Goal: Task Accomplishment & Management: Complete application form

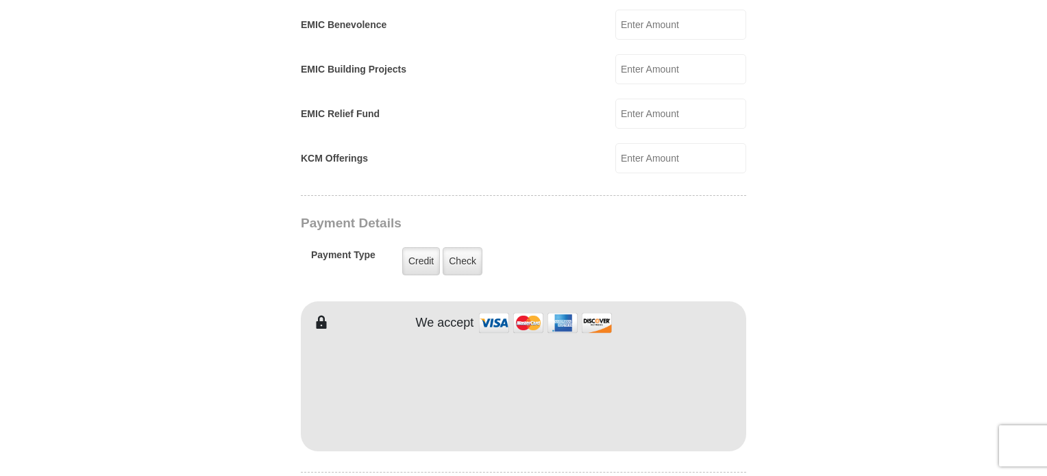
scroll to position [960, 0]
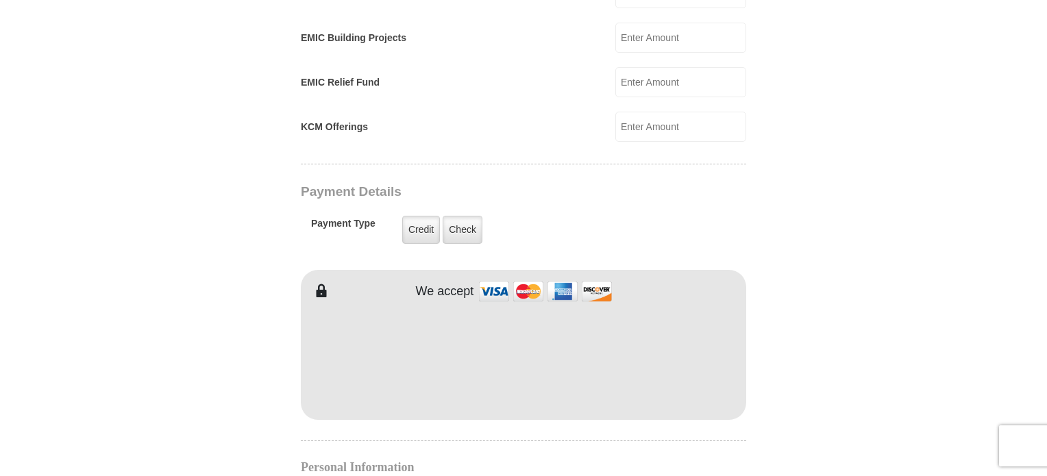
type input "Victoria"
type input "[PERSON_NAME]"
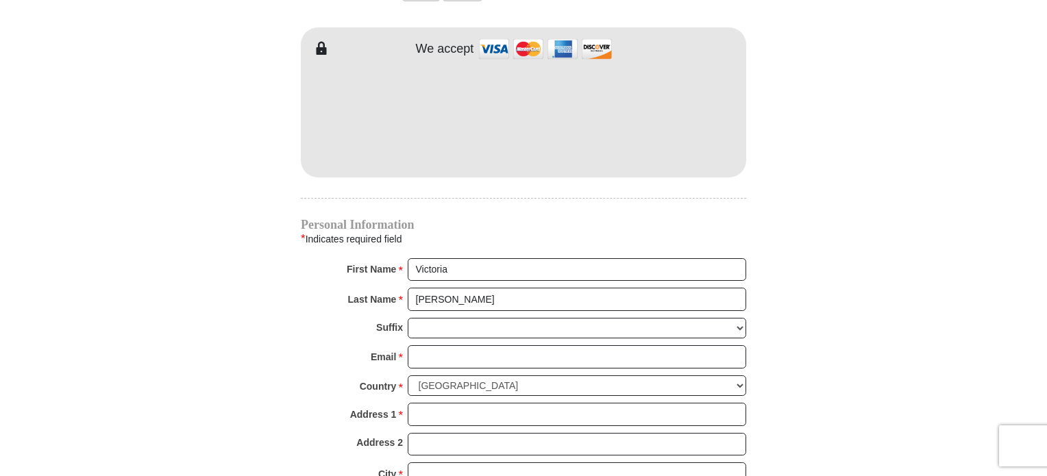
scroll to position [1234, 0]
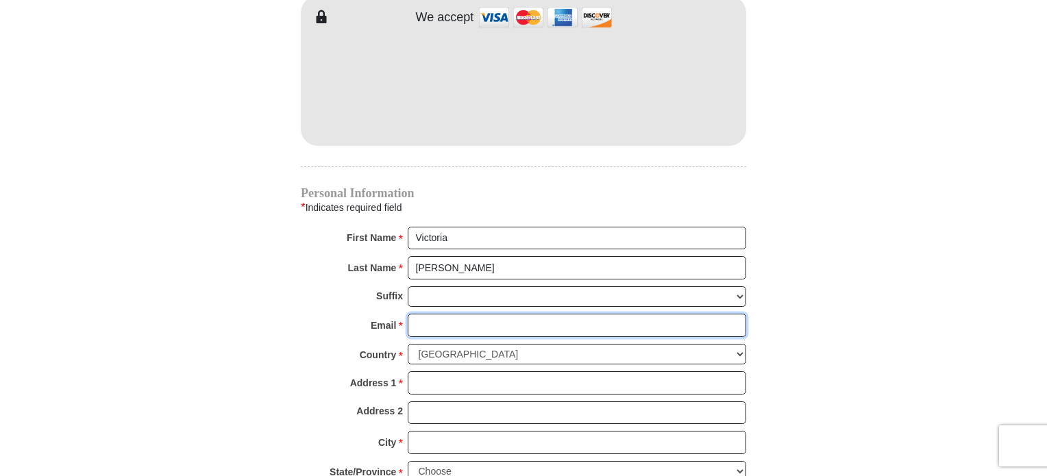
click at [430, 314] on input "Email *" at bounding box center [577, 325] width 339 height 23
type input "[EMAIL_ADDRESS][DOMAIN_NAME]"
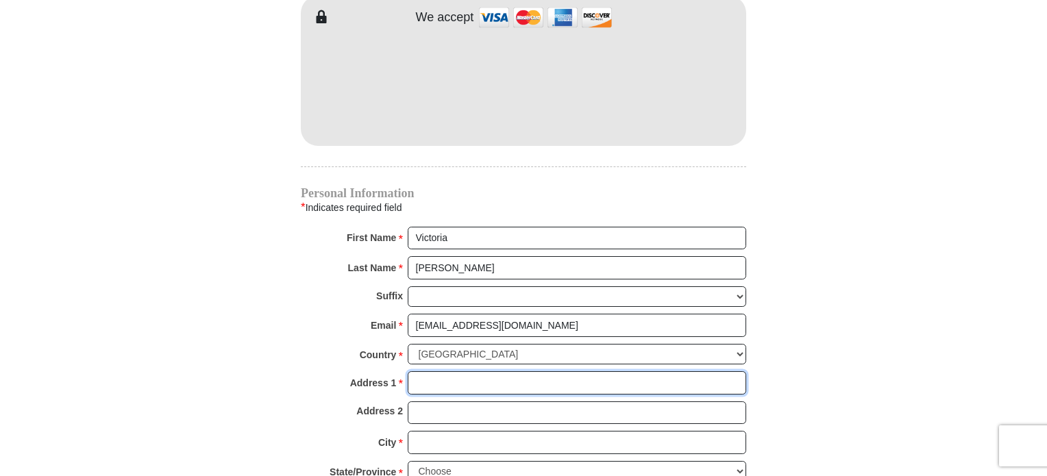
type input "[STREET_ADDRESS]"
type input "STEWARDSON"
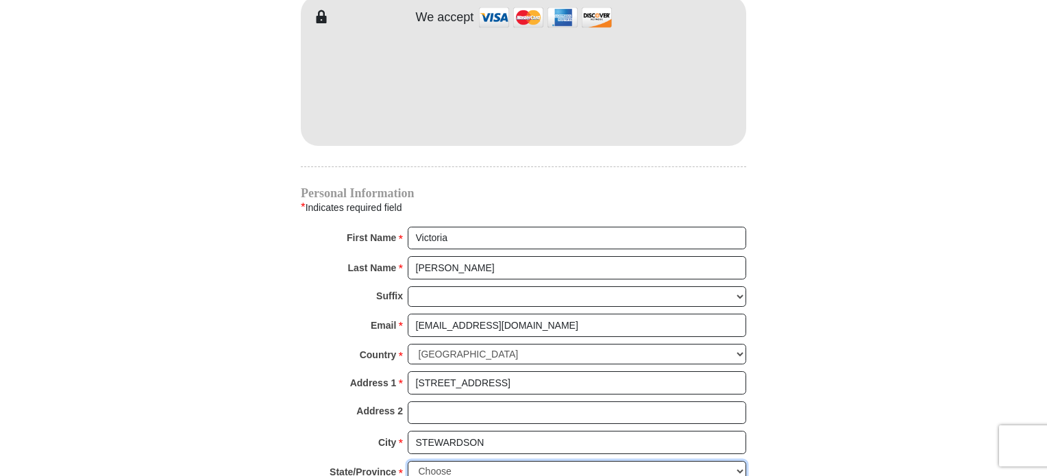
select select "IL"
type input "62463-1060"
type input "6182924086"
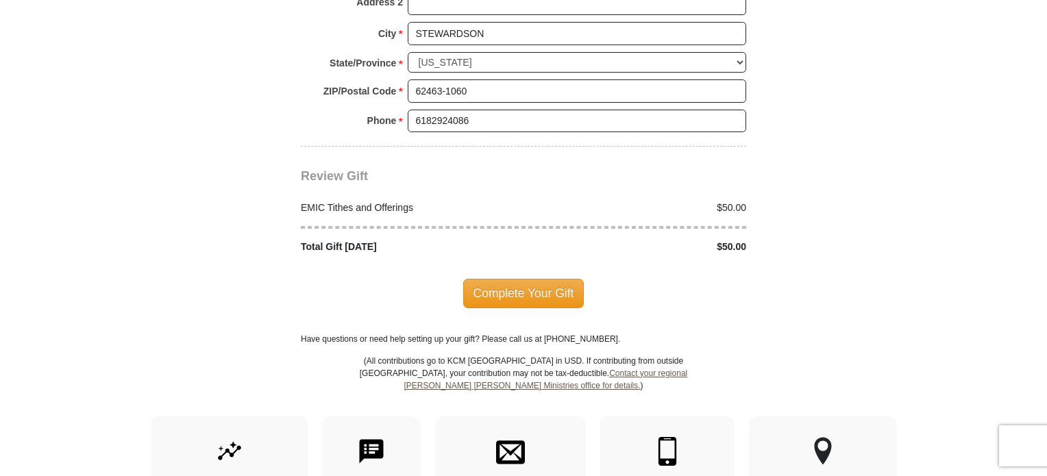
scroll to position [1645, 0]
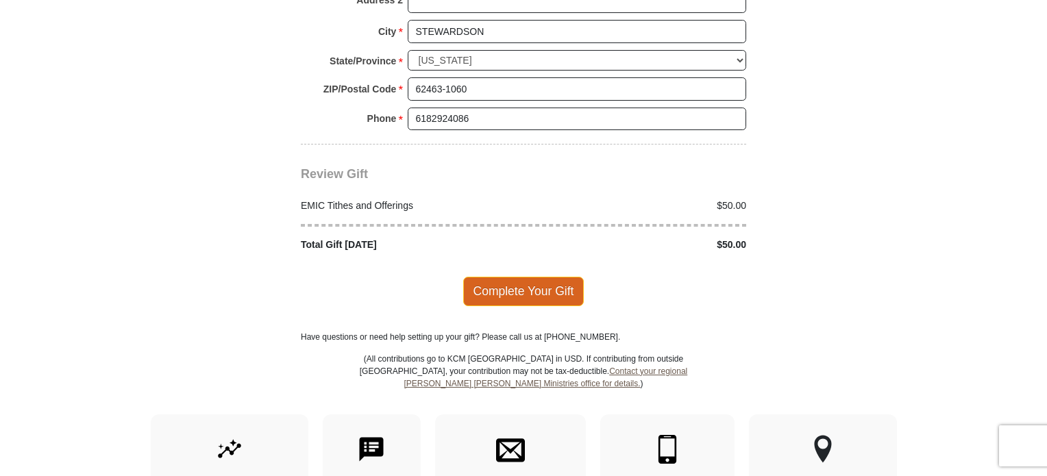
click at [498, 277] on span "Complete Your Gift" at bounding box center [523, 291] width 121 height 29
